Goal: Task Accomplishment & Management: Manage account settings

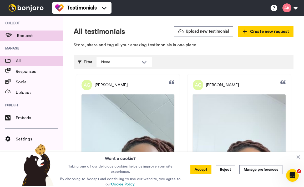
scroll to position [14, 0]
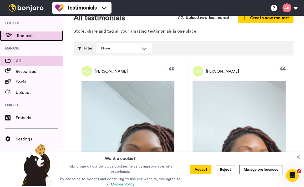
click at [27, 37] on span "Request" at bounding box center [40, 36] width 46 height 6
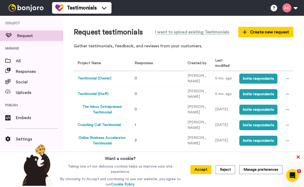
click at [297, 158] on icon at bounding box center [298, 156] width 3 height 3
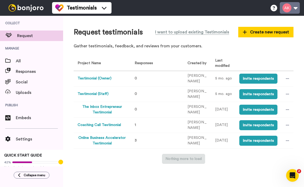
click at [293, 9] on button at bounding box center [290, 8] width 20 height 12
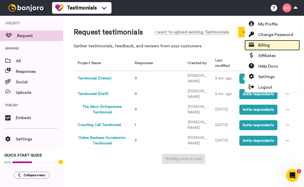
click at [272, 49] on link "Billing" at bounding box center [272, 45] width 55 height 11
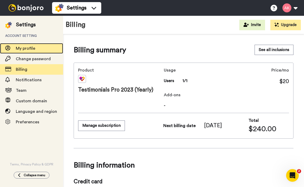
click at [34, 48] on span "My profile" at bounding box center [25, 48] width 19 height 4
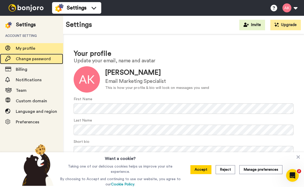
click at [26, 59] on span "Change password" at bounding box center [33, 59] width 35 height 4
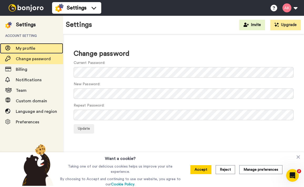
click at [23, 51] on span "My profile" at bounding box center [39, 48] width 47 height 6
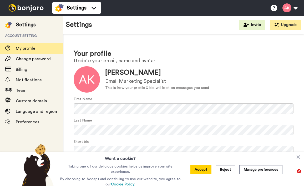
click at [26, 9] on img at bounding box center [25, 7] width 39 height 7
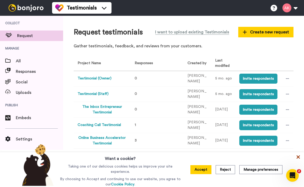
click at [298, 158] on icon at bounding box center [298, 156] width 3 height 3
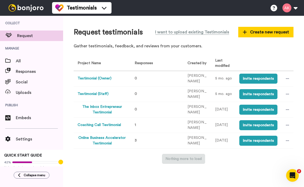
click at [109, 108] on button "The Inbox Entrepreneur Testimonial" at bounding box center [102, 109] width 49 height 11
click at [102, 125] on button "Coaching Call Testimonial" at bounding box center [99, 125] width 43 height 6
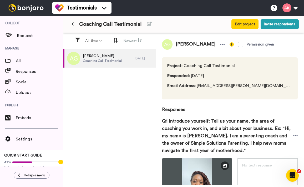
scroll to position [9, 0]
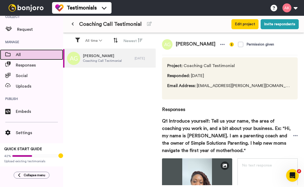
click at [18, 52] on span "All" at bounding box center [39, 55] width 47 height 6
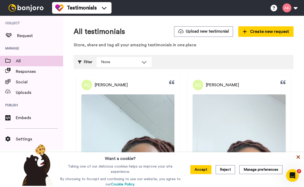
click at [299, 157] on icon at bounding box center [298, 156] width 5 height 5
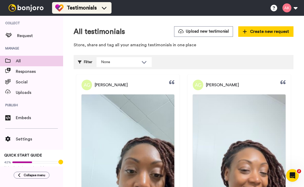
click at [77, 10] on span "Testimonials" at bounding box center [82, 7] width 30 height 7
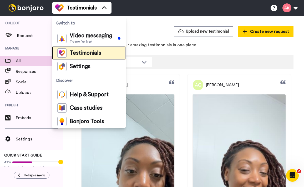
click at [95, 54] on span "Testimonials" at bounding box center [86, 52] width 32 height 5
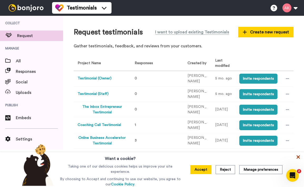
click at [301, 158] on icon at bounding box center [298, 156] width 5 height 5
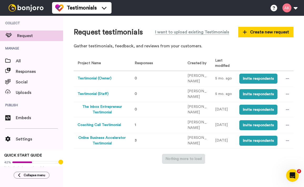
click at [100, 138] on button "Online Business Accelerator Testimonial" at bounding box center [102, 140] width 49 height 11
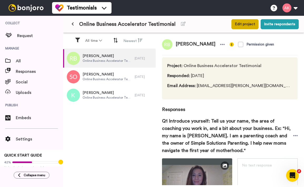
click at [250, 25] on button "Edit project" at bounding box center [244, 24] width 27 height 10
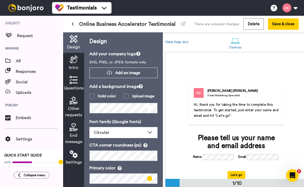
click at [276, 68] on div "Amy Kuphal Email Marketing Specialist Hi, thank you for taking the time to comp…" at bounding box center [236, 115] width 142 height 125
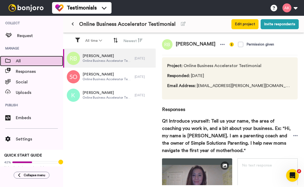
click at [27, 60] on span "All" at bounding box center [39, 61] width 47 height 6
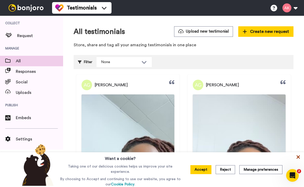
click at [299, 158] on icon at bounding box center [298, 156] width 3 height 3
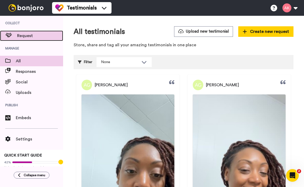
click at [23, 36] on span "Request" at bounding box center [40, 36] width 46 height 6
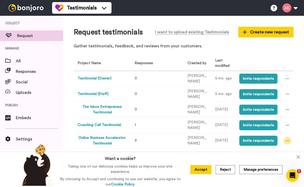
click at [287, 141] on icon at bounding box center [287, 140] width 3 height 1
click at [96, 139] on button "Online Business Accelerator Testimonial" at bounding box center [102, 140] width 49 height 11
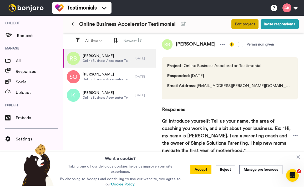
click at [248, 25] on button "Edit project" at bounding box center [244, 24] width 27 height 10
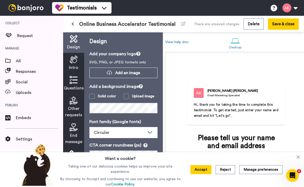
click at [156, 25] on span "Online Business Accelerator Testimonial" at bounding box center [127, 24] width 97 height 7
click at [182, 24] on icon at bounding box center [183, 24] width 5 height 4
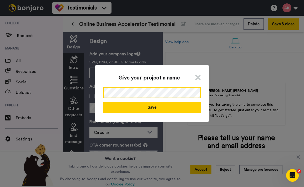
click at [92, 89] on div "Give your project a name Save" at bounding box center [152, 93] width 304 height 187
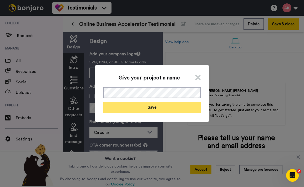
click at [134, 105] on button "Save" at bounding box center [151, 107] width 97 height 11
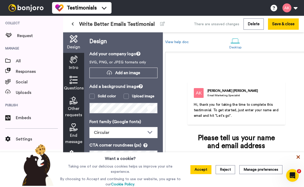
click at [297, 157] on icon at bounding box center [298, 156] width 3 height 3
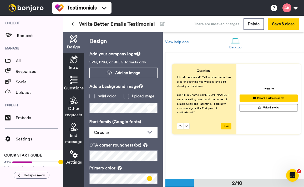
scroll to position [56, 0]
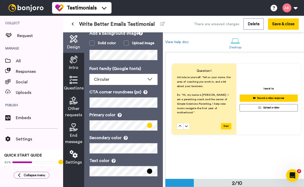
click at [74, 60] on icon at bounding box center [74, 59] width 8 height 8
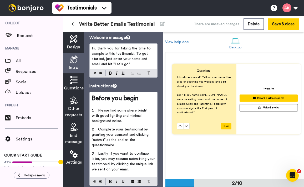
scroll to position [34, 0]
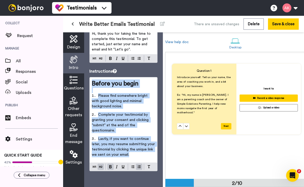
drag, startPoint x: 134, startPoint y: 153, endPoint x: 93, endPoint y: 77, distance: 86.8
click at [93, 77] on div "Before you begin ﻿ Please find somewhere bright with good lighting and minimal …" at bounding box center [124, 119] width 68 height 85
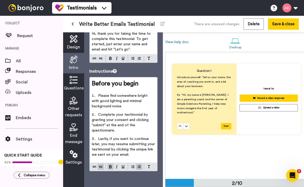
click at [120, 148] on span "Lastly, if you want to continue later, you may resume submitting your testimoni…" at bounding box center [124, 146] width 64 height 19
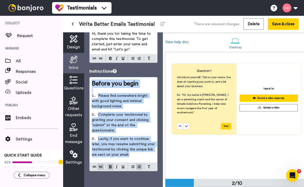
drag, startPoint x: 136, startPoint y: 153, endPoint x: 90, endPoint y: 78, distance: 87.8
click at [90, 78] on div "Before you begin ﻿ Please find somewhere bright with good lighting and minimal …" at bounding box center [124, 119] width 68 height 85
copy div "Before you begin ﻿ Please find somewhere bright with good lighting and minimal …"
click at [145, 154] on li "Lastly, if you want to continue later, you may resume submitting your testimoni…" at bounding box center [123, 148] width 63 height 24
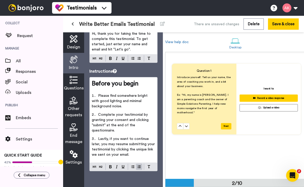
click at [76, 82] on icon at bounding box center [74, 80] width 8 height 8
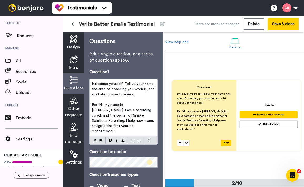
scroll to position [125, 0]
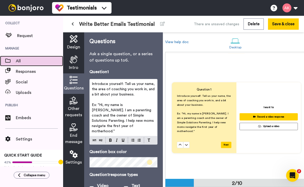
click at [26, 61] on span "All" at bounding box center [39, 61] width 47 height 6
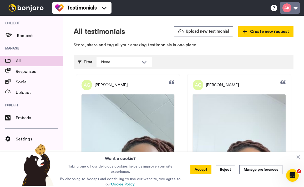
click at [293, 8] on button at bounding box center [290, 8] width 20 height 12
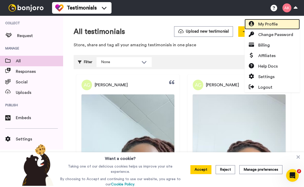
click at [266, 27] on span "My Profile" at bounding box center [267, 24] width 19 height 6
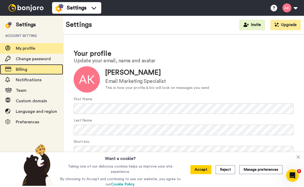
click at [32, 68] on span "Billing" at bounding box center [39, 69] width 47 height 6
click at [19, 69] on span "Billing" at bounding box center [22, 69] width 12 height 4
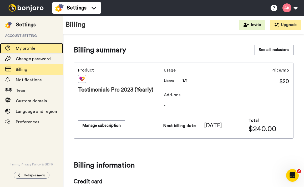
click at [24, 47] on span "My profile" at bounding box center [25, 48] width 19 height 4
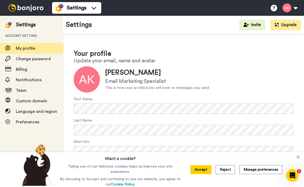
click at [25, 23] on div "Settings" at bounding box center [26, 24] width 20 height 7
click at [23, 8] on img at bounding box center [25, 7] width 39 height 7
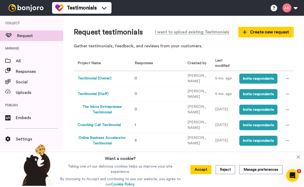
click at [276, 51] on div "Request testimonials I want to upload existing Testimonials Create new request …" at bounding box center [184, 39] width 220 height 26
click at [300, 158] on icon at bounding box center [298, 156] width 5 height 5
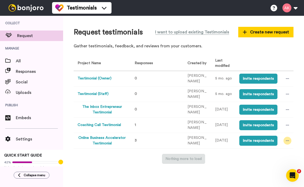
click at [290, 140] on div at bounding box center [288, 141] width 8 height 8
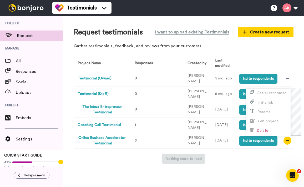
click at [257, 172] on div "Request testimonials I want to upload existing Testimonials Create new request …" at bounding box center [183, 100] width 241 height 168
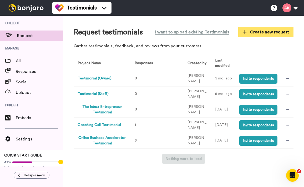
click at [262, 32] on span "Create new request" at bounding box center [266, 32] width 46 height 6
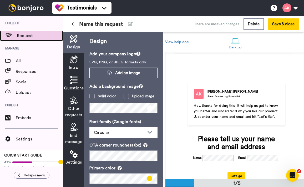
click at [22, 34] on span "Request" at bounding box center [40, 36] width 46 height 6
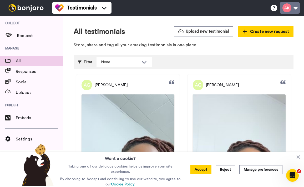
click at [290, 8] on button at bounding box center [290, 8] width 20 height 12
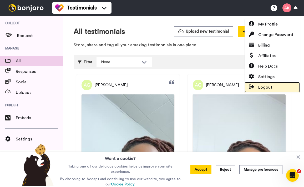
click at [274, 87] on link "Logout" at bounding box center [272, 87] width 55 height 11
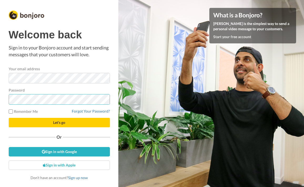
click at [9, 118] on button "Let's go" at bounding box center [59, 122] width 101 height 9
